Goal: Book appointment/travel/reservation

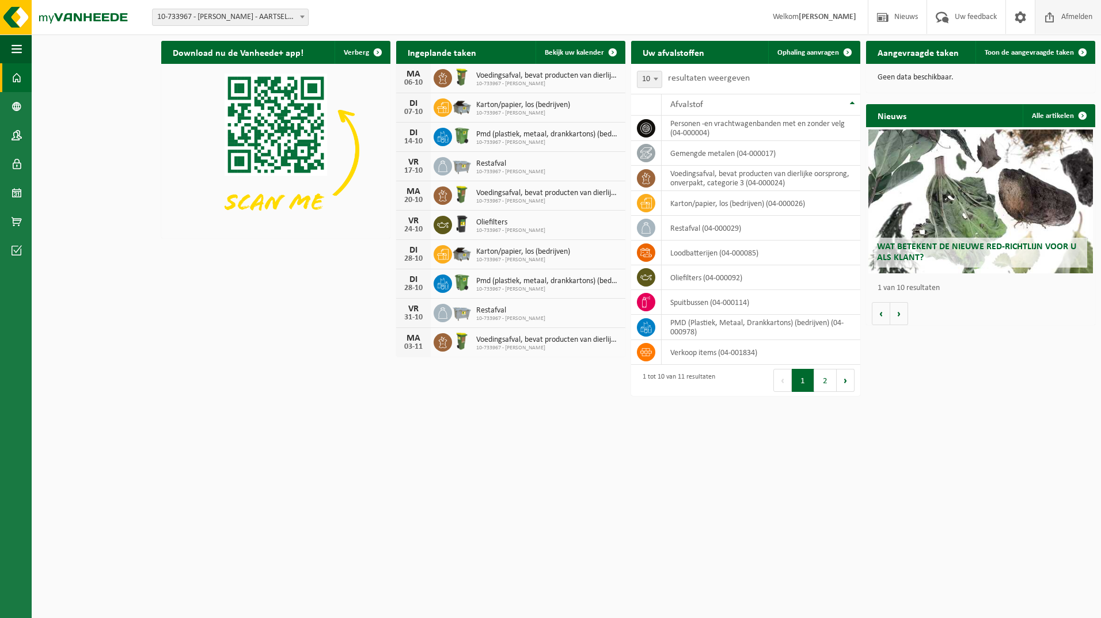
click at [1074, 19] on span "Afmelden" at bounding box center [1076, 17] width 37 height 34
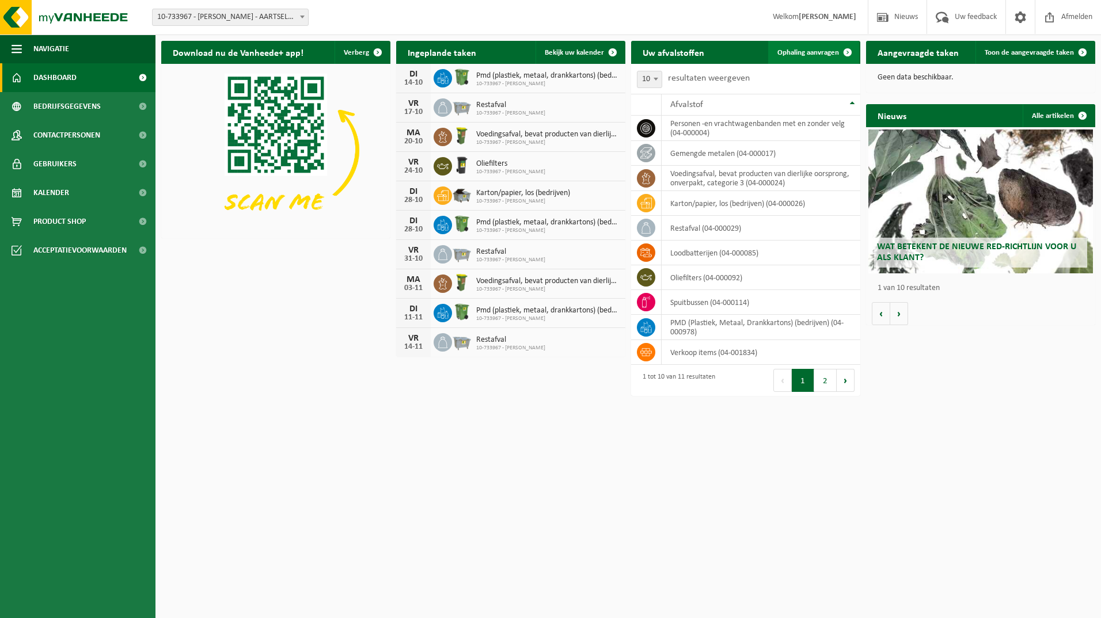
click at [849, 49] on span at bounding box center [847, 52] width 23 height 23
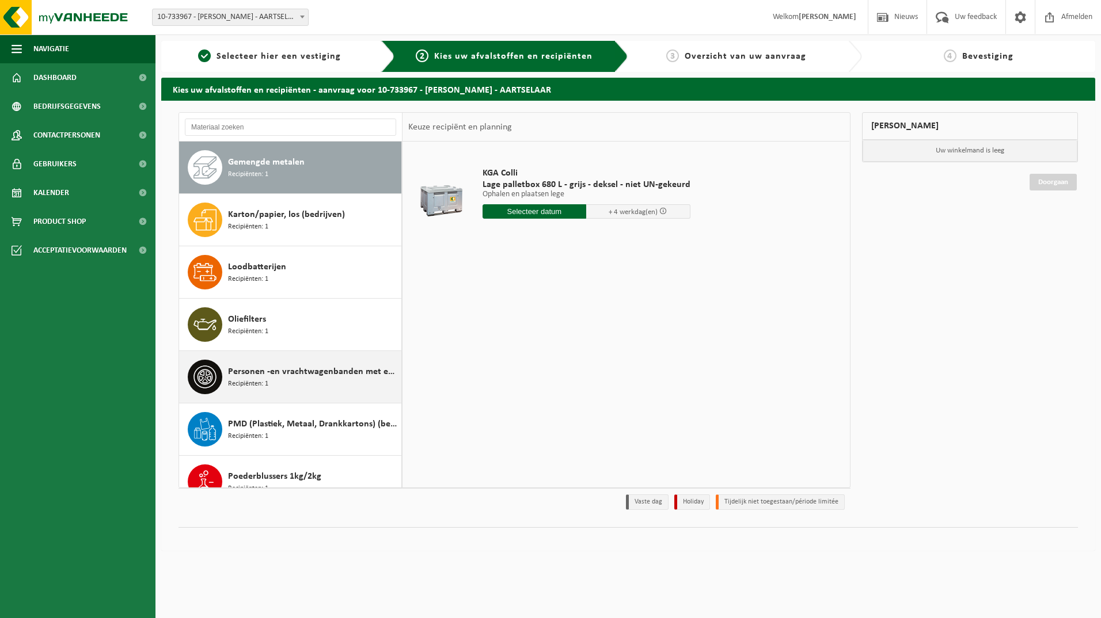
click at [254, 381] on span "Recipiënten: 1" at bounding box center [248, 384] width 40 height 11
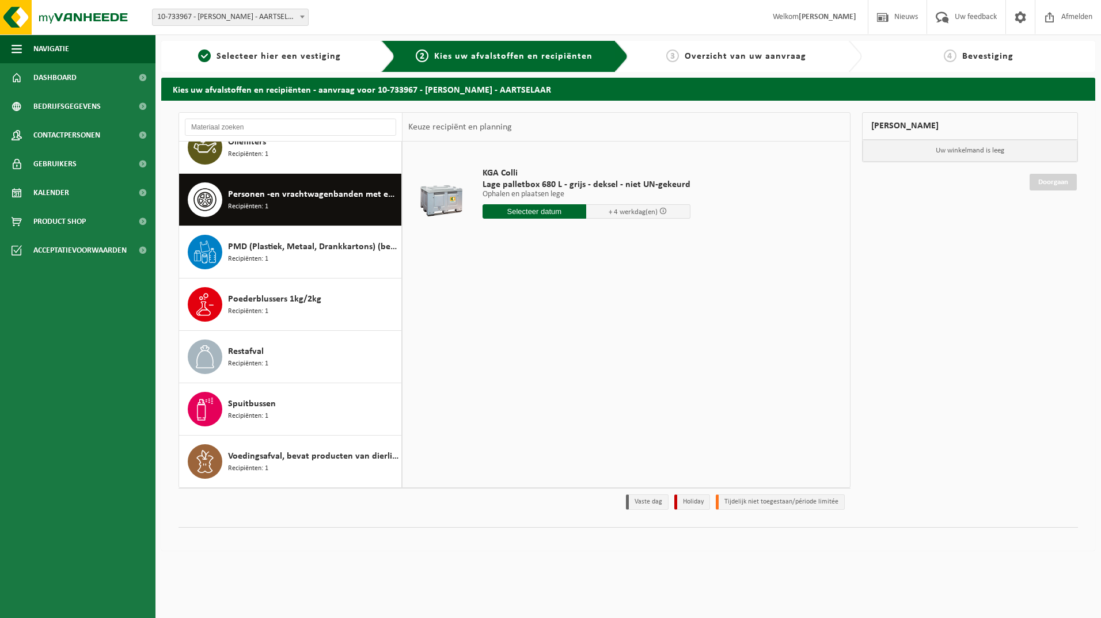
scroll to position [177, 0]
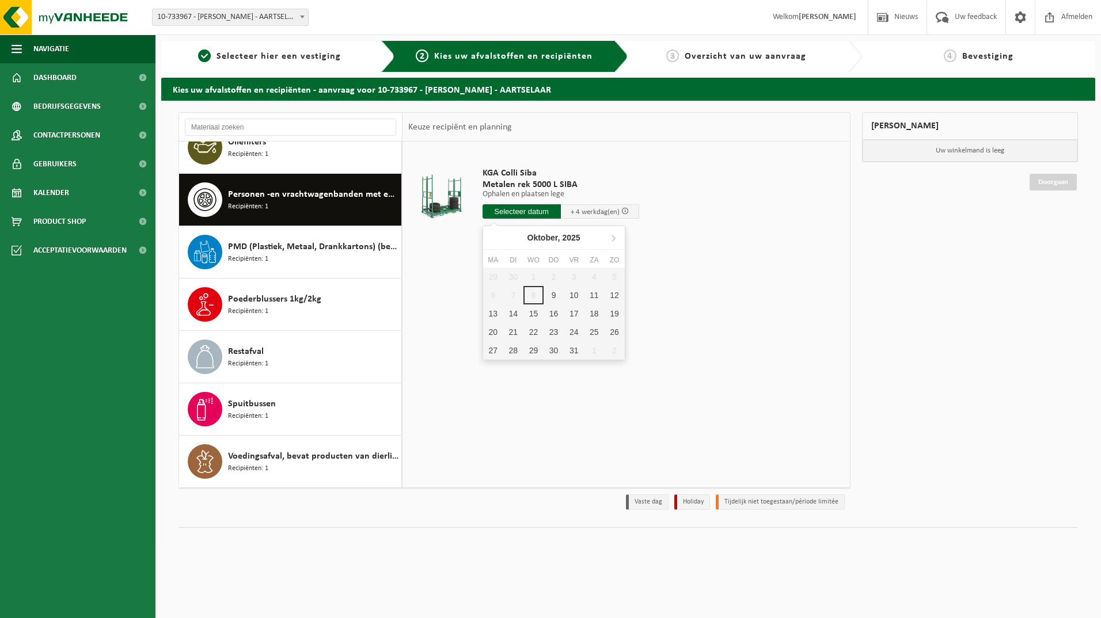
click at [536, 212] on input "text" at bounding box center [521, 211] width 78 height 14
click at [489, 328] on div "20" at bounding box center [493, 332] width 20 height 18
type input "Van 2025-10-20"
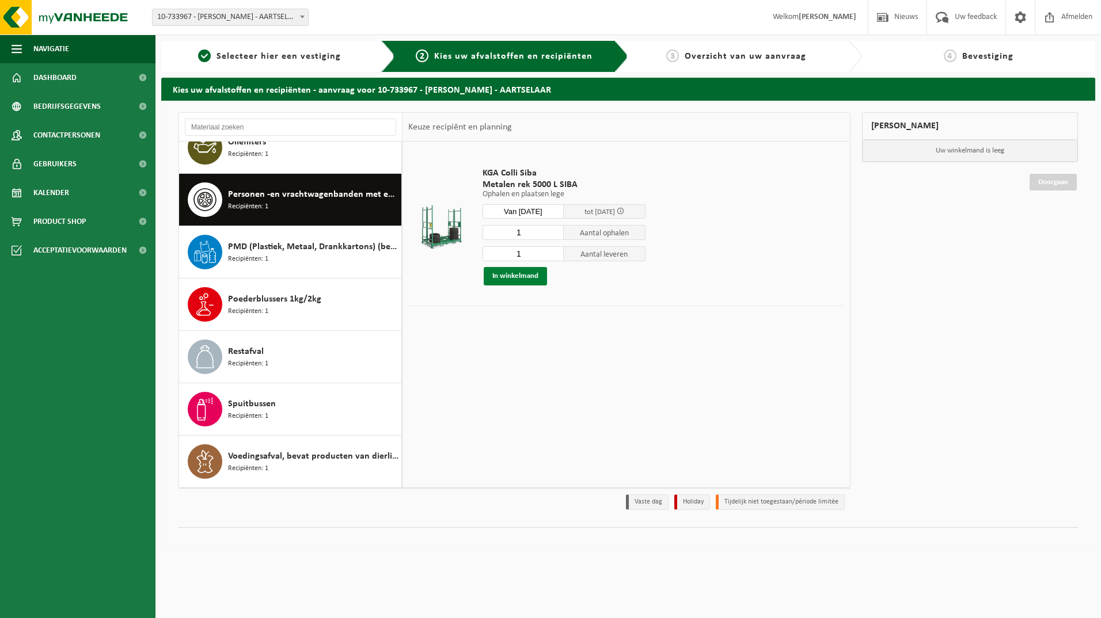
click at [519, 272] on button "In winkelmand" at bounding box center [515, 276] width 63 height 18
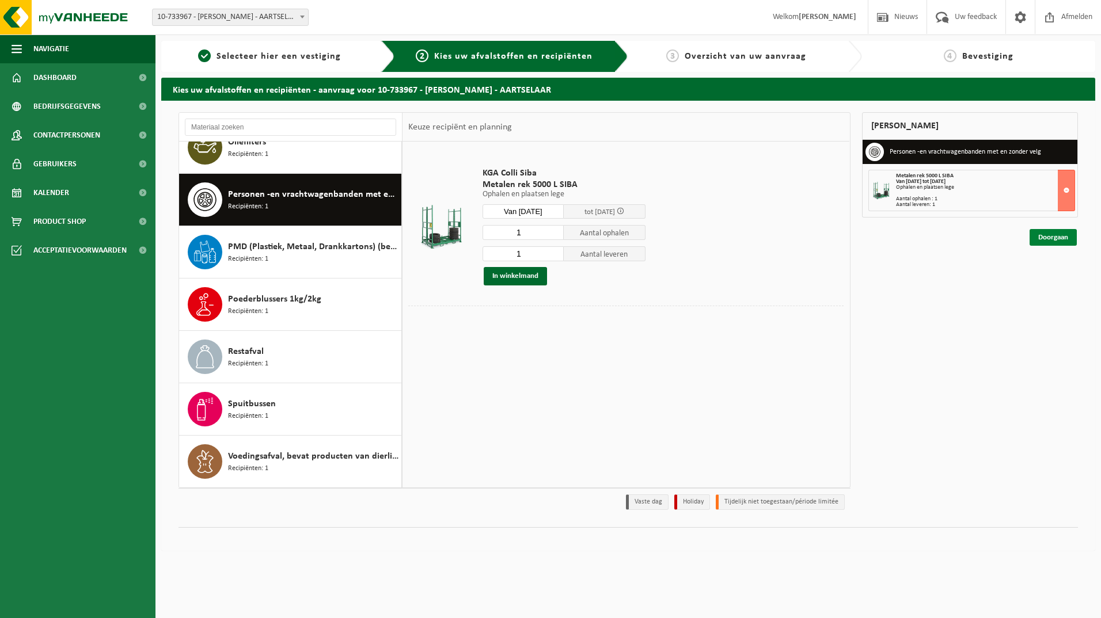
click at [1055, 238] on link "Doorgaan" at bounding box center [1052, 237] width 47 height 17
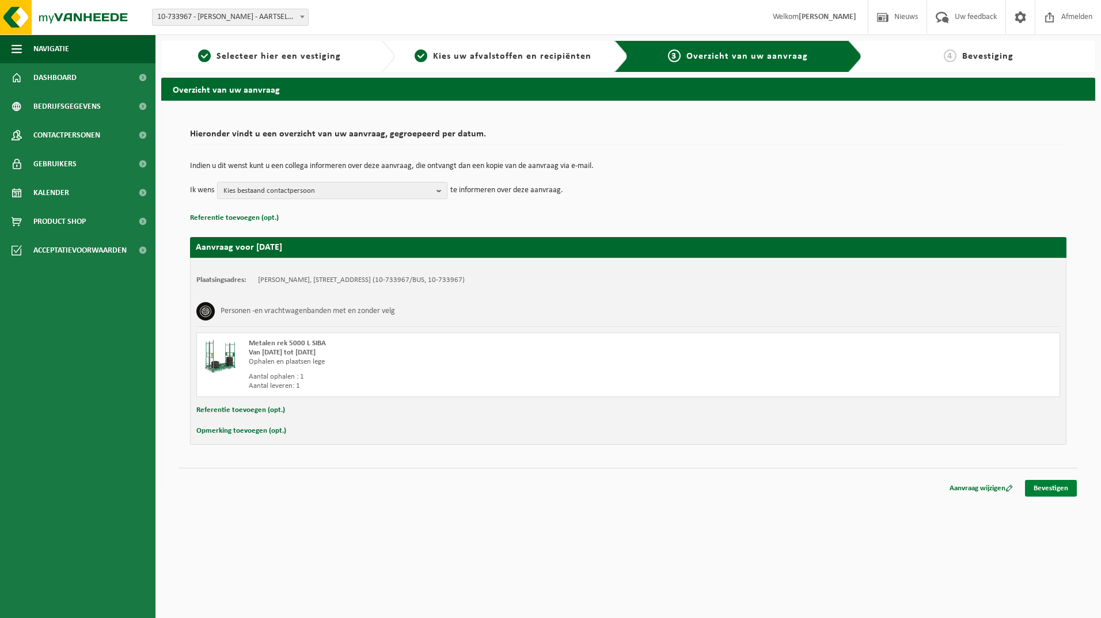
click at [1060, 488] on link "Bevestigen" at bounding box center [1051, 488] width 52 height 17
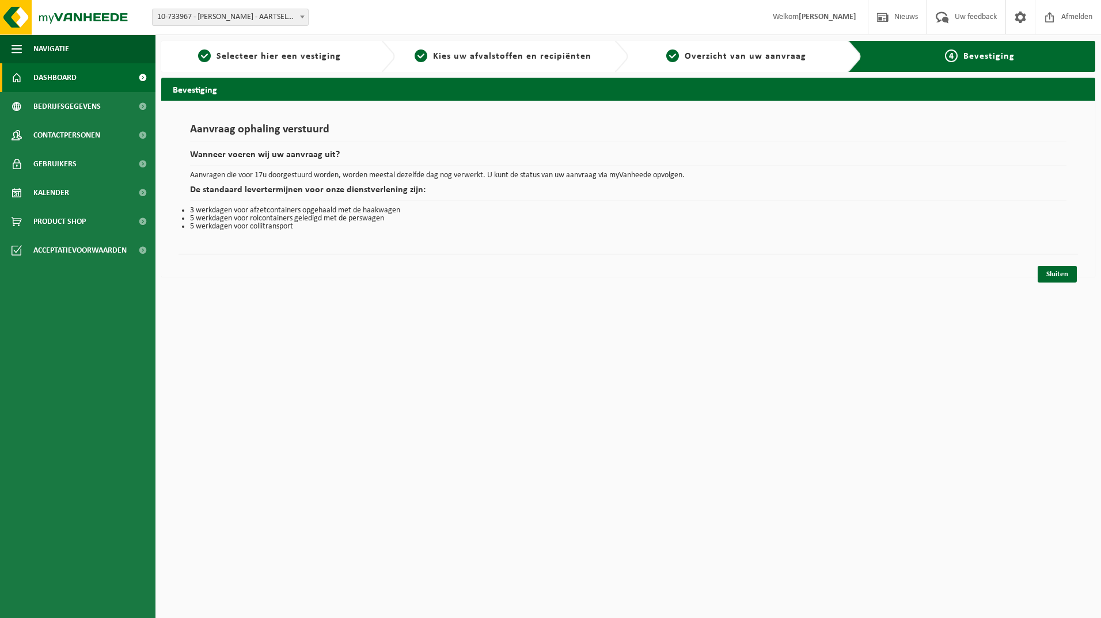
click at [53, 74] on span "Dashboard" at bounding box center [54, 77] width 43 height 29
